Goal: Information Seeking & Learning: Learn about a topic

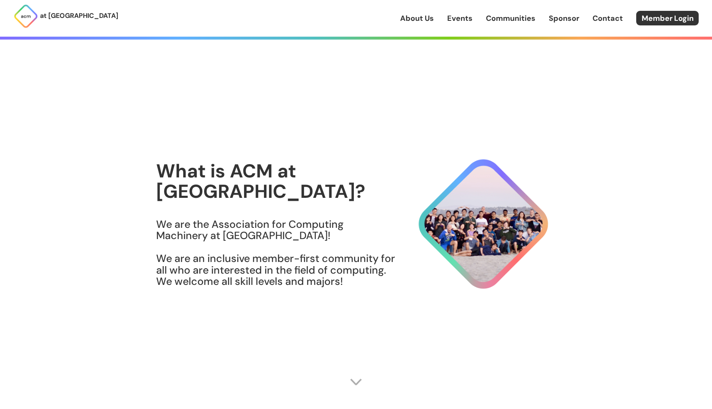
click at [462, 13] on link "Events" at bounding box center [459, 18] width 25 height 11
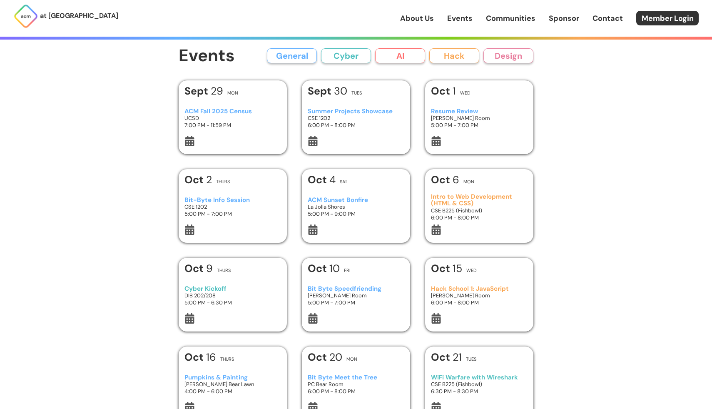
click at [306, 59] on button "General" at bounding box center [292, 55] width 50 height 15
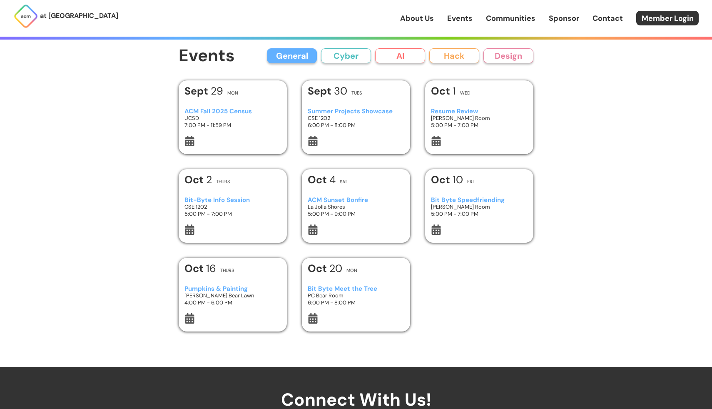
click at [306, 59] on button "General" at bounding box center [292, 55] width 50 height 15
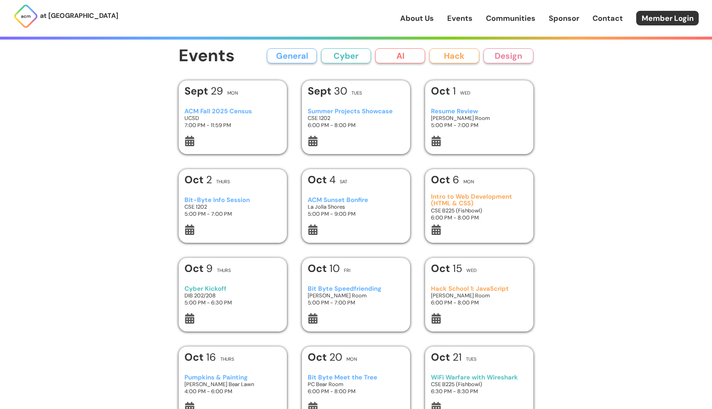
click at [306, 59] on button "General" at bounding box center [292, 55] width 50 height 15
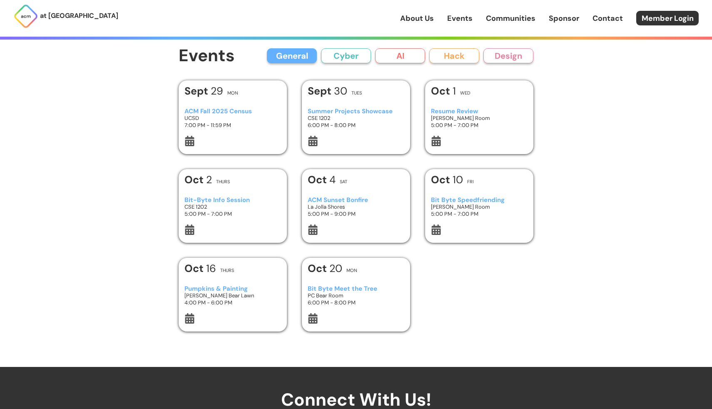
click at [306, 59] on button "General" at bounding box center [292, 55] width 50 height 15
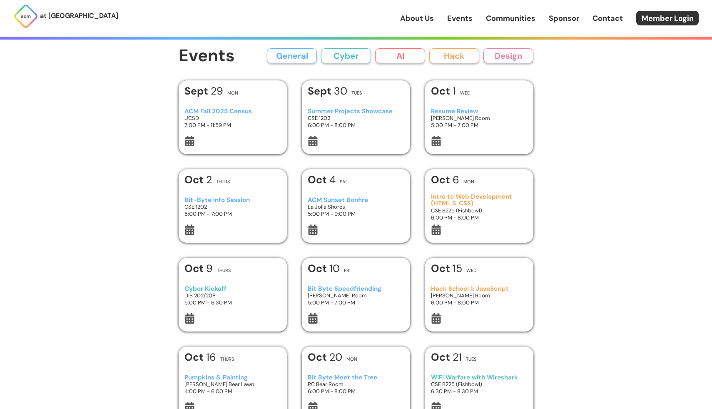
click at [350, 60] on button "Cyber" at bounding box center [346, 55] width 50 height 15
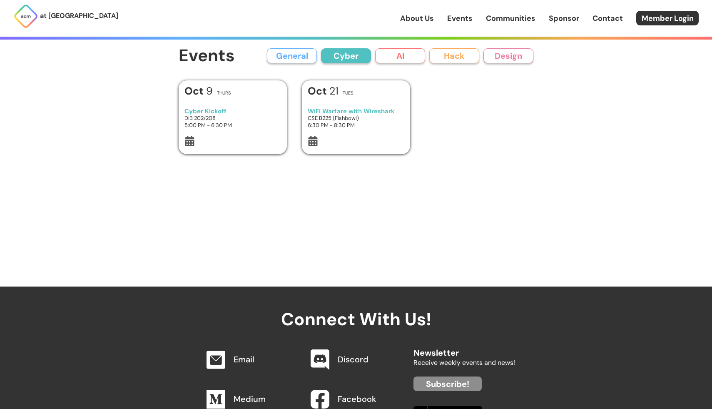
click at [350, 60] on button "Cyber" at bounding box center [346, 55] width 50 height 15
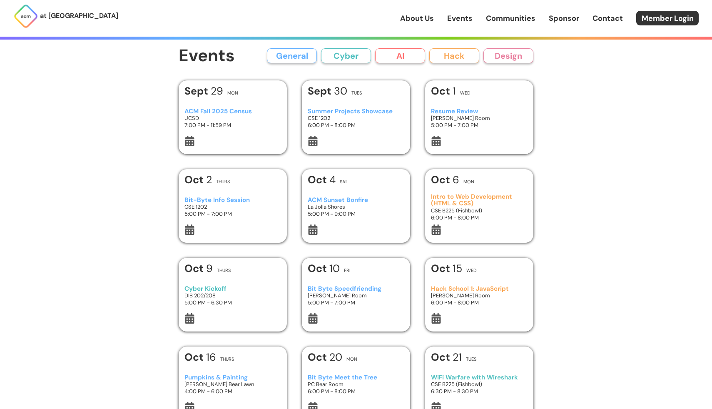
click at [395, 59] on button "AI" at bounding box center [400, 55] width 50 height 15
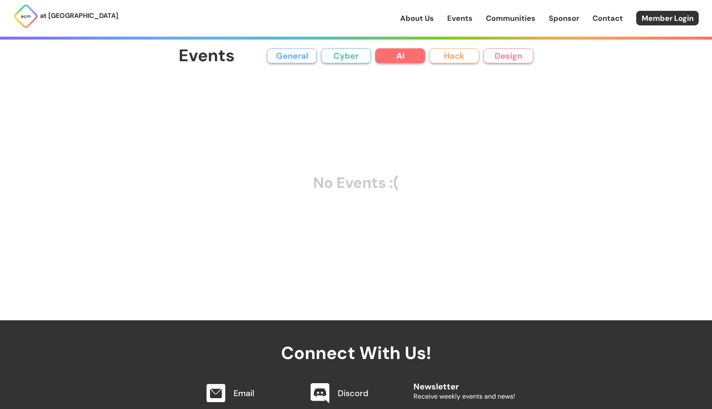
click at [354, 55] on button "Cyber" at bounding box center [346, 55] width 50 height 15
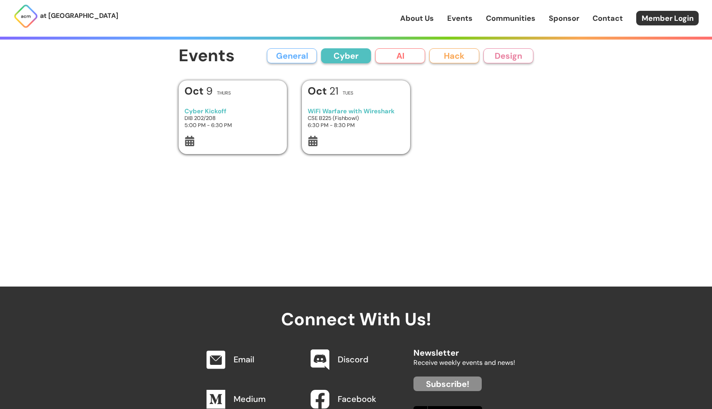
click at [306, 54] on button "General" at bounding box center [292, 55] width 50 height 15
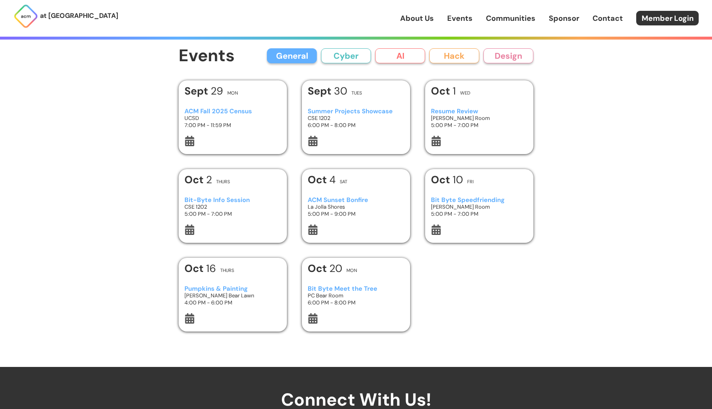
click at [503, 57] on button "Design" at bounding box center [508, 55] width 50 height 15
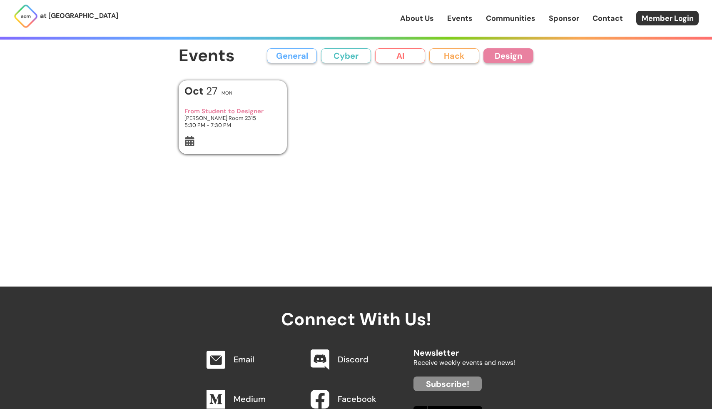
click at [451, 55] on button "Hack" at bounding box center [454, 55] width 50 height 15
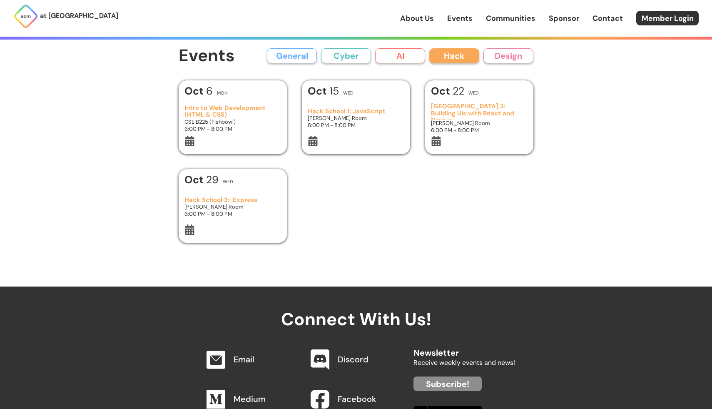
click at [384, 57] on button "AI" at bounding box center [400, 55] width 50 height 15
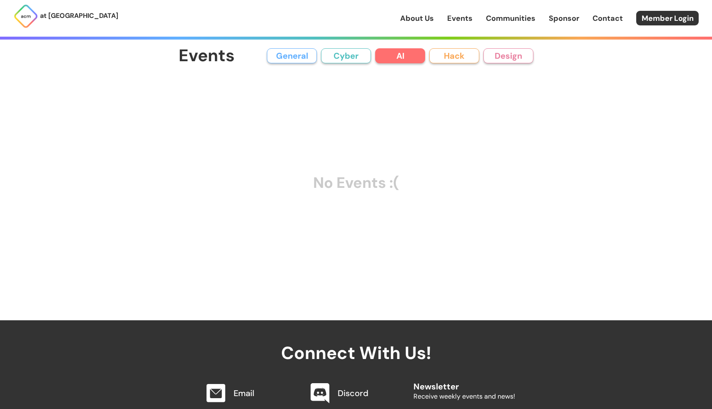
click at [351, 54] on button "Cyber" at bounding box center [346, 55] width 50 height 15
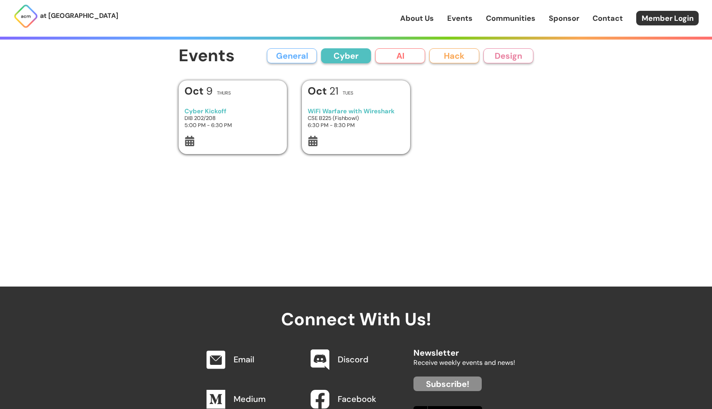
click at [303, 54] on button "General" at bounding box center [292, 55] width 50 height 15
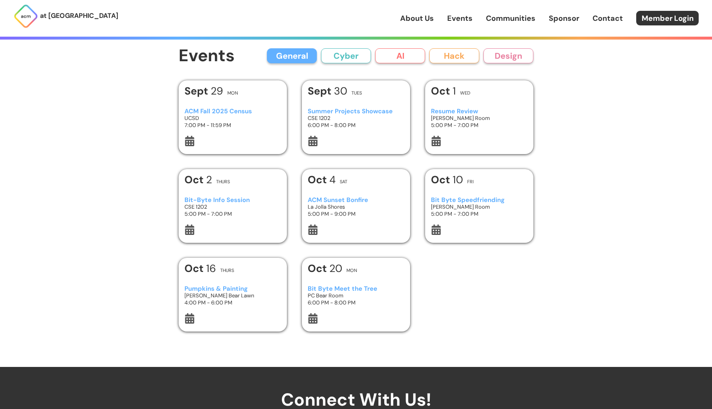
click at [450, 111] on h3 "Resume Review" at bounding box center [479, 111] width 97 height 7
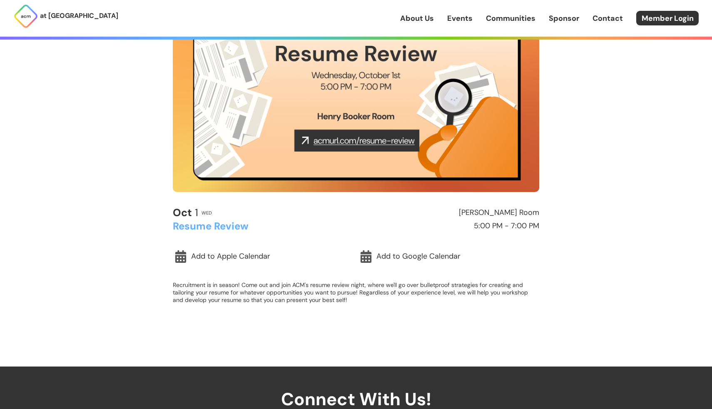
scroll to position [134, 0]
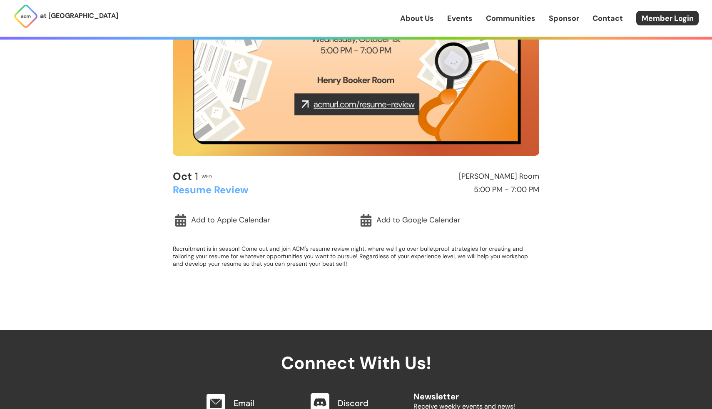
click at [360, 105] on img at bounding box center [356, 53] width 366 height 206
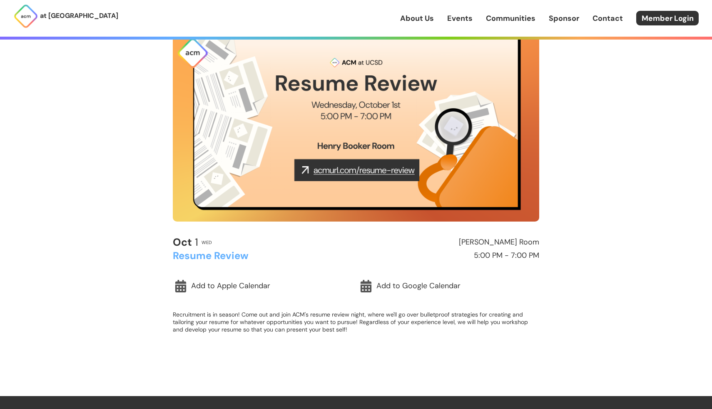
scroll to position [0, 0]
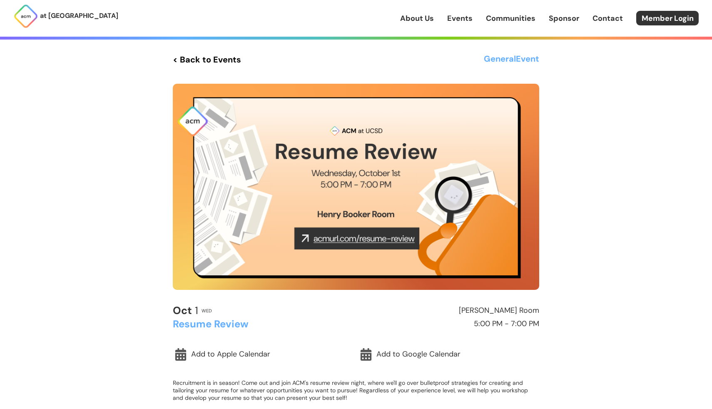
click at [550, 17] on link "Sponsor" at bounding box center [563, 18] width 30 height 11
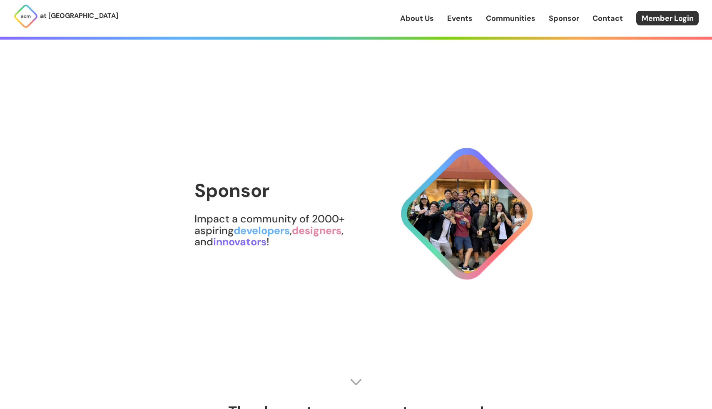
click at [420, 21] on link "About Us" at bounding box center [417, 18] width 34 height 11
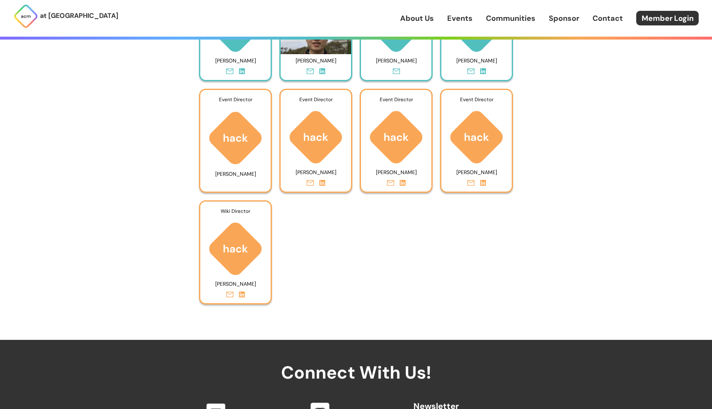
scroll to position [3698, 0]
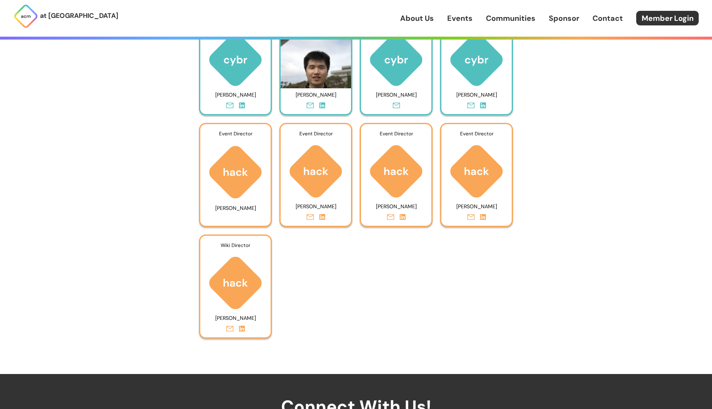
click at [243, 161] on img at bounding box center [235, 172] width 70 height 57
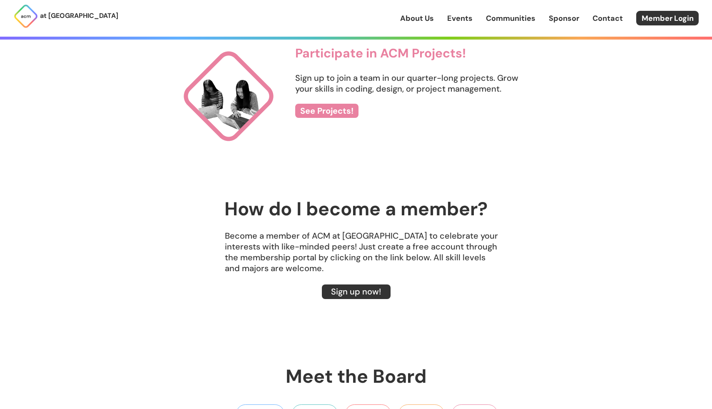
scroll to position [1039, 0]
